Goal: Task Accomplishment & Management: Manage account settings

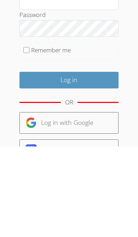
scroll to position [12, 0]
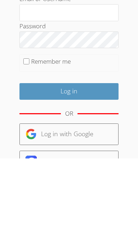
click at [28, 137] on input "Remember me" at bounding box center [26, 140] width 6 height 6
checkbox input "true"
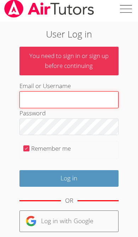
click at [101, 98] on input "Email or Username" at bounding box center [69, 99] width 100 height 17
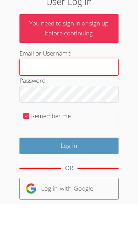
type input "[EMAIL_ADDRESS][DOMAIN_NAME]"
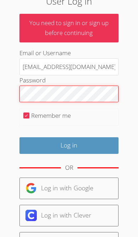
scroll to position [36, 0]
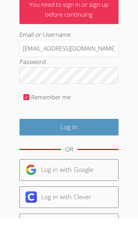
click at [106, 138] on input "Log in" at bounding box center [69, 146] width 100 height 17
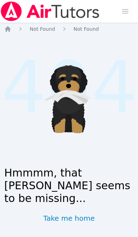
click at [11, 29] on icon "Breadcrumb" at bounding box center [7, 29] width 7 height 7
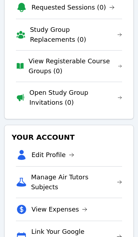
scroll to position [89, 0]
